Goal: Ask a question

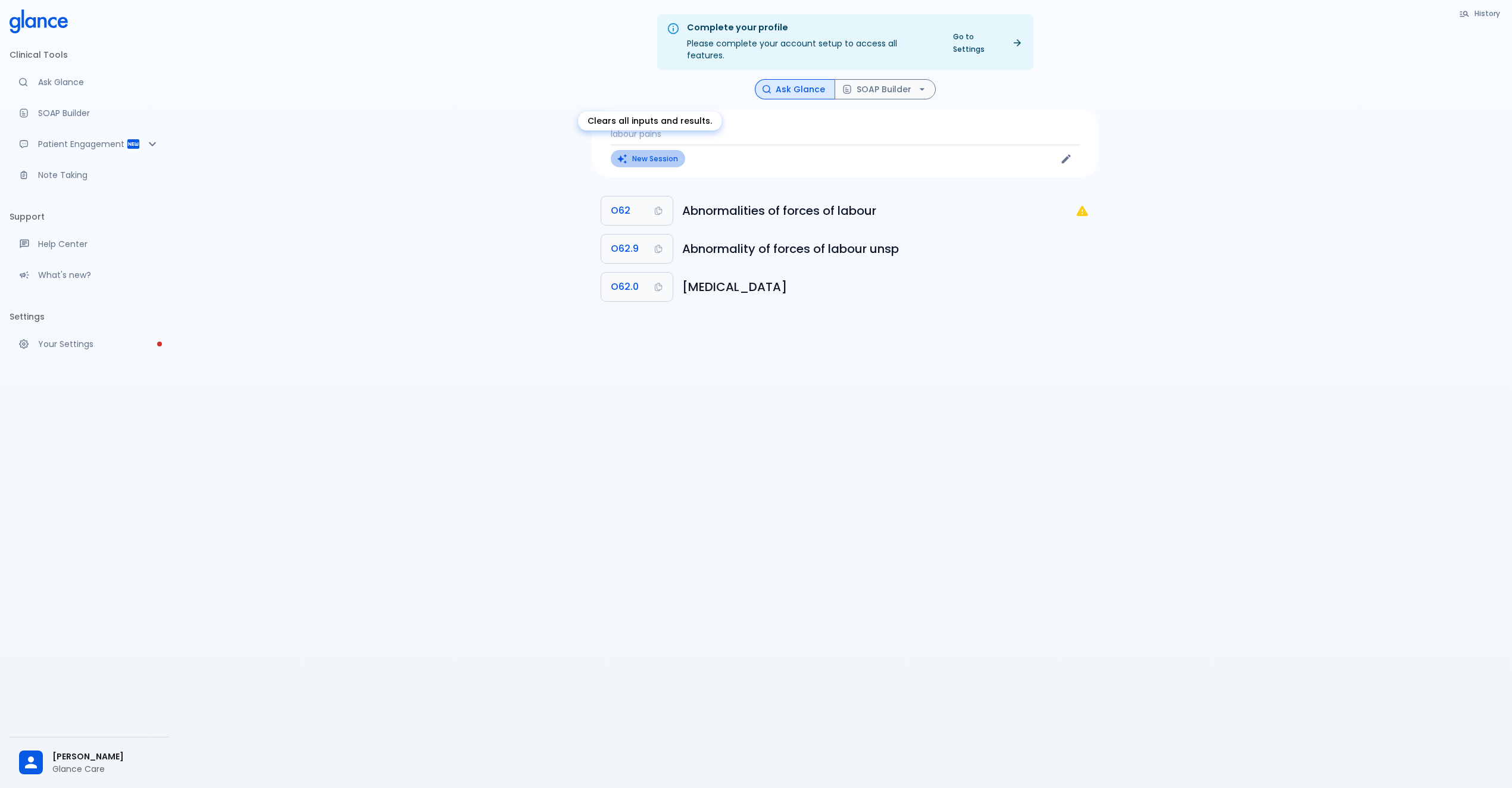
click at [654, 150] on button "New Session" at bounding box center [647, 158] width 74 height 17
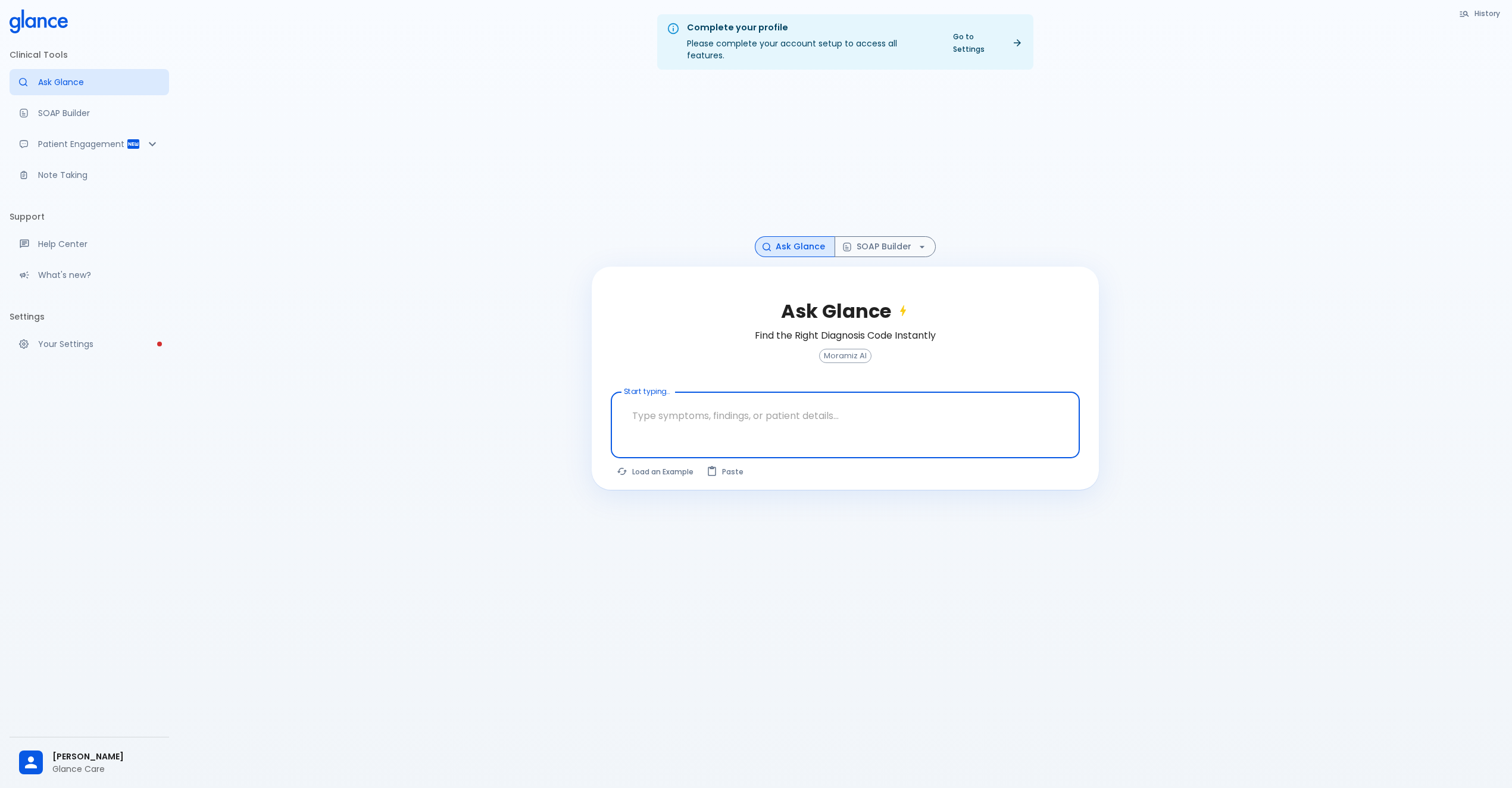
click at [705, 407] on textarea "Start typing..." at bounding box center [845, 416] width 452 height 38
type textarea "sle"
click at [1061, 463] on button "Ask Glance" at bounding box center [1038, 474] width 83 height 22
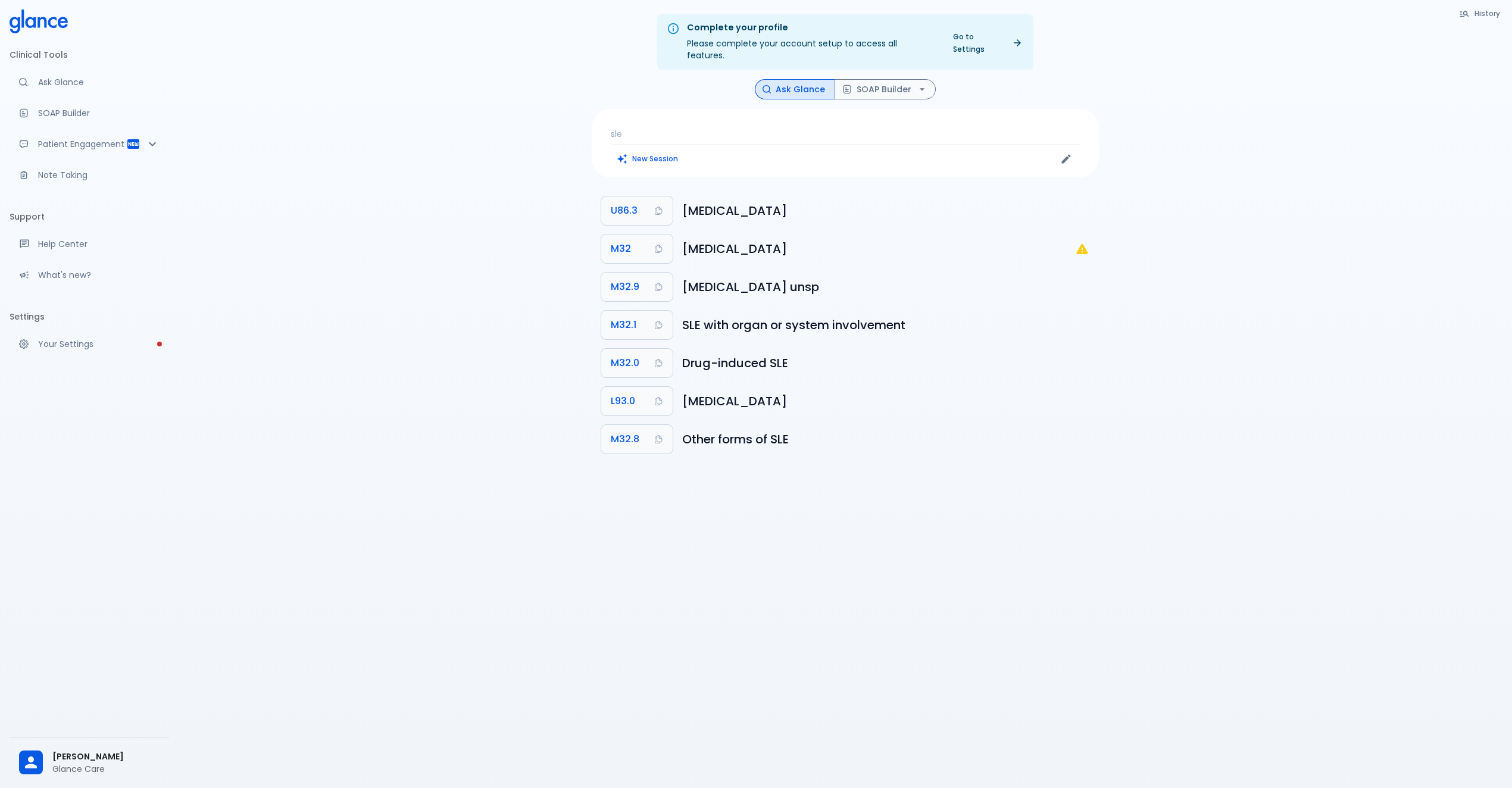
click at [742, 128] on p "sle" at bounding box center [845, 133] width 469 height 12
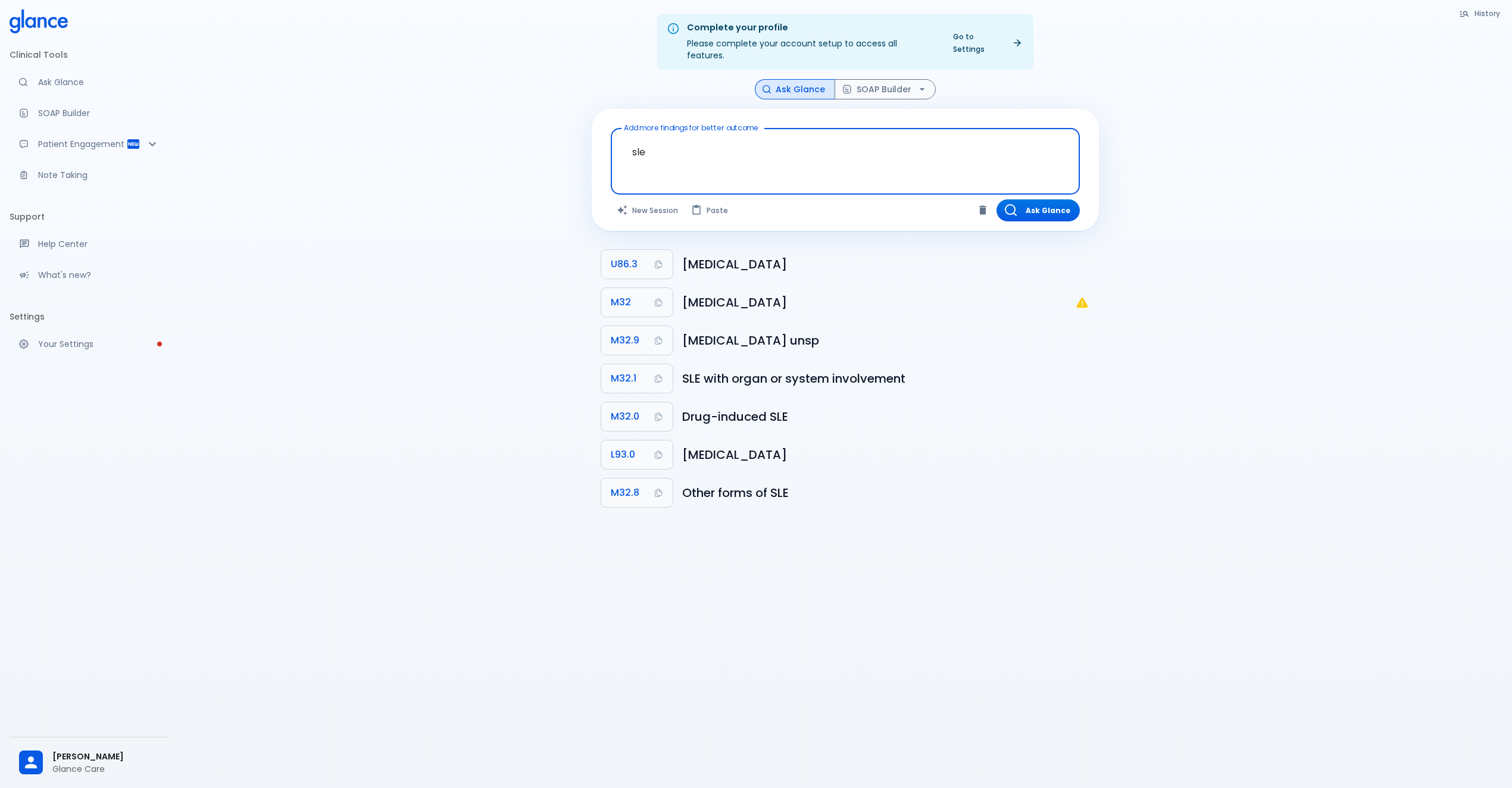
click at [720, 150] on textarea "sle" at bounding box center [845, 152] width 452 height 38
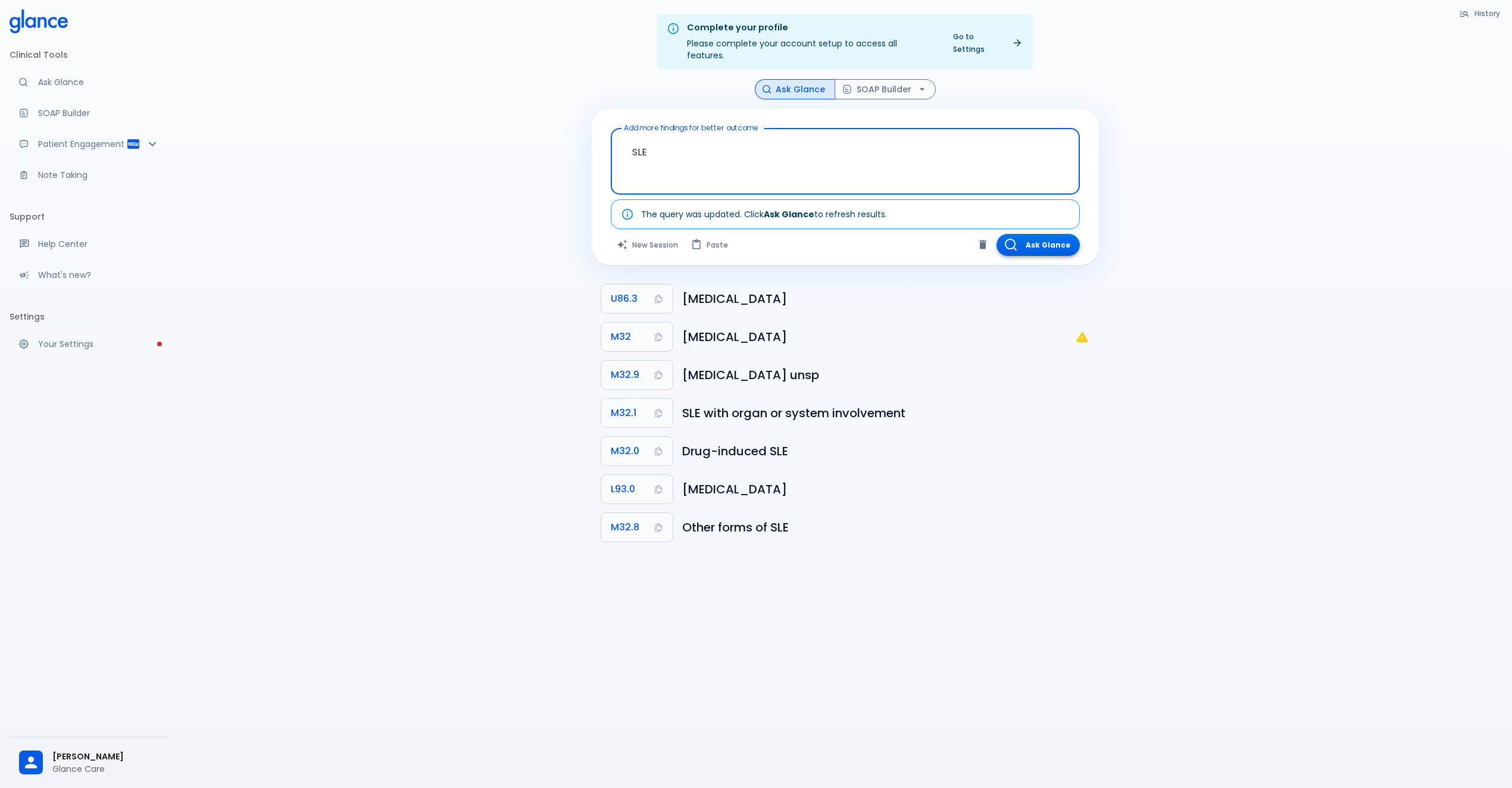
type textarea "SLE"
click at [1034, 234] on button "Ask Glance" at bounding box center [1038, 245] width 83 height 22
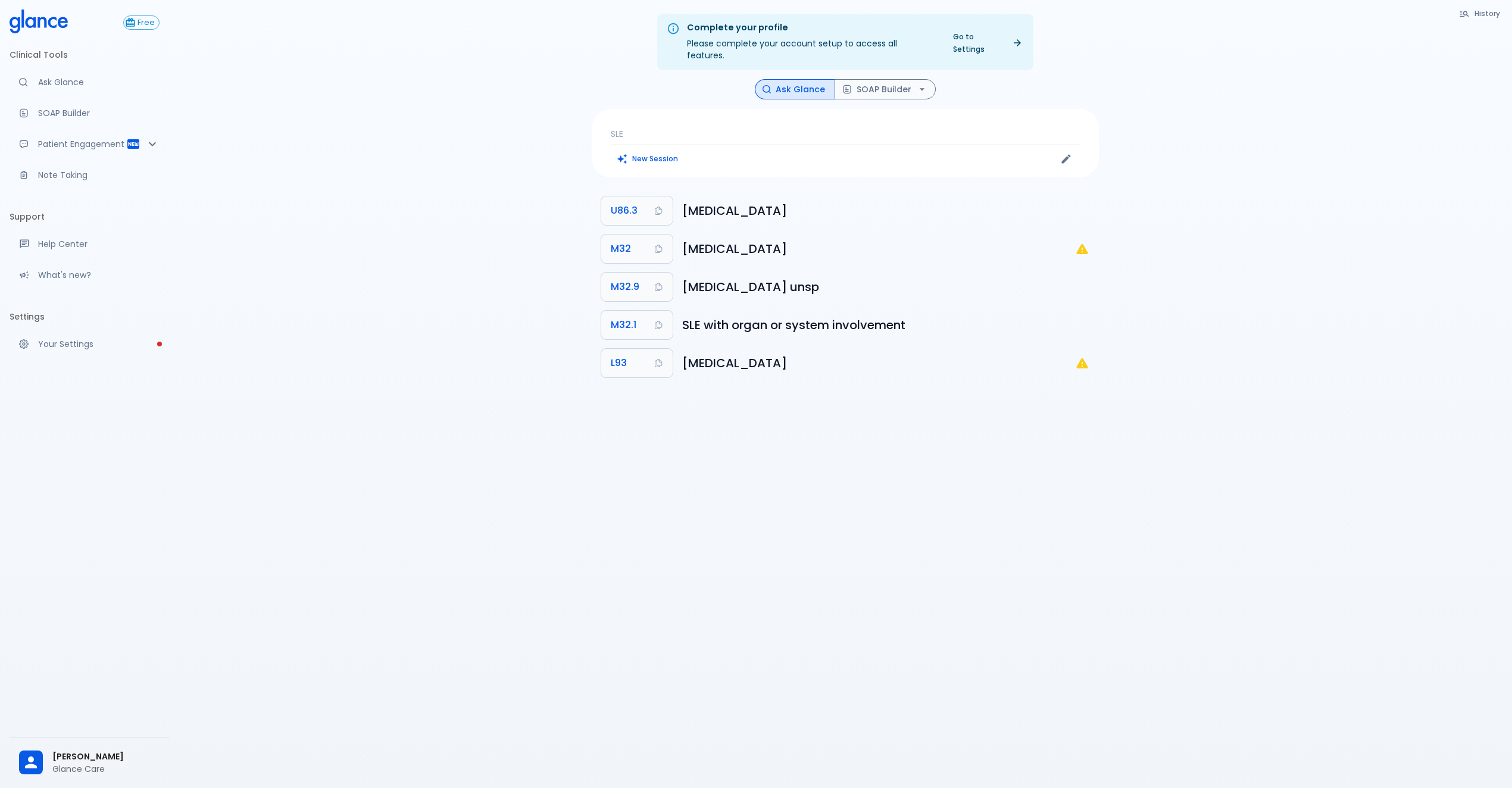
click at [40, 24] on icon at bounding box center [38, 21] width 58 height 24
